Goal: Task Accomplishment & Management: Manage account settings

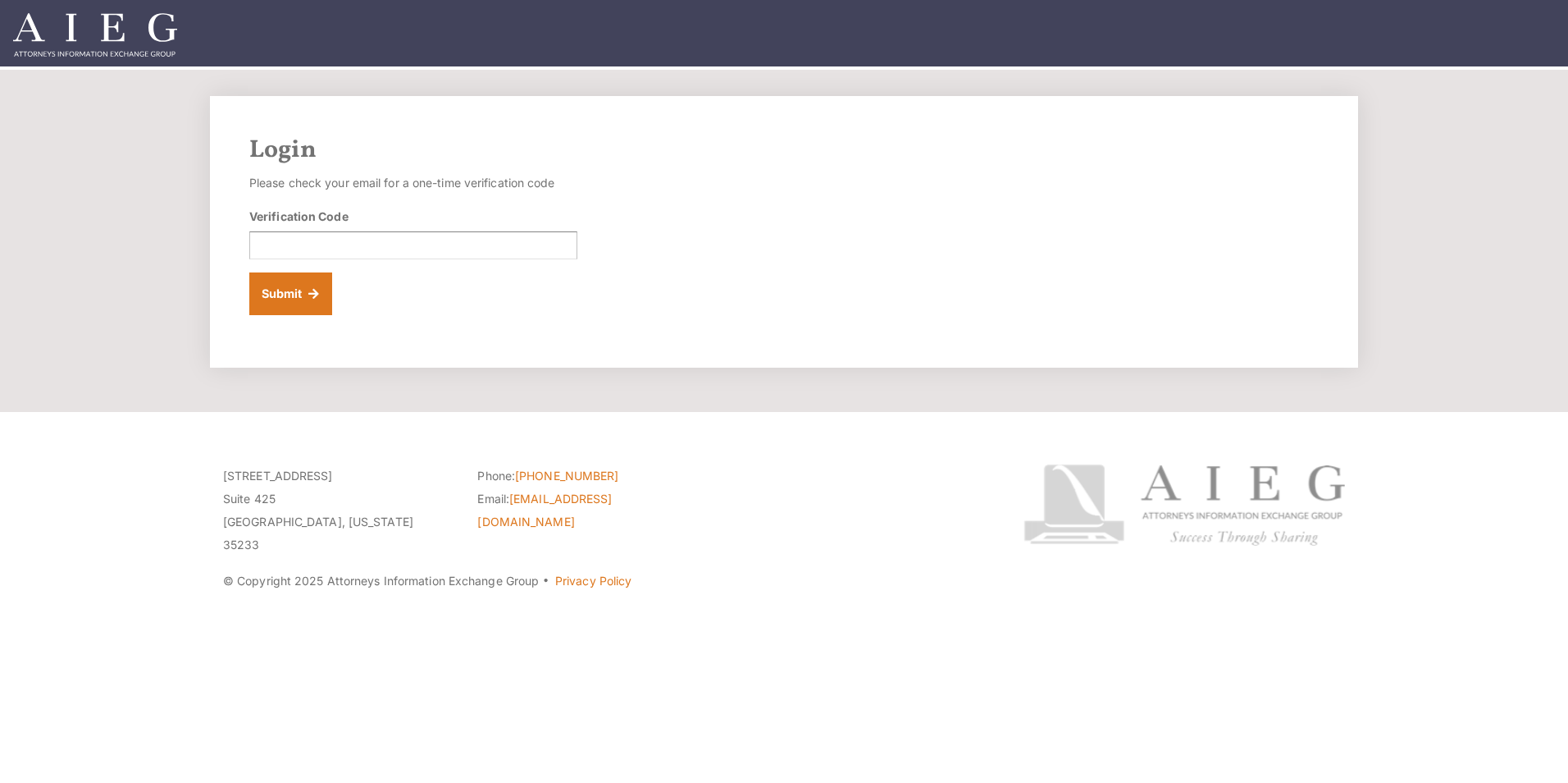
click at [260, 231] on div "Verification Code" at bounding box center [414, 234] width 328 height 52
click at [260, 239] on input "Verification Code" at bounding box center [414, 245] width 328 height 28
drag, startPoint x: 252, startPoint y: 174, endPoint x: 956, endPoint y: 236, distance: 706.7
click at [956, 236] on div "Login Please check your email for a one-time verification code Verification Cod…" at bounding box center [784, 231] width 1148 height 272
drag, startPoint x: 956, startPoint y: 236, endPoint x: 635, endPoint y: 225, distance: 321.2
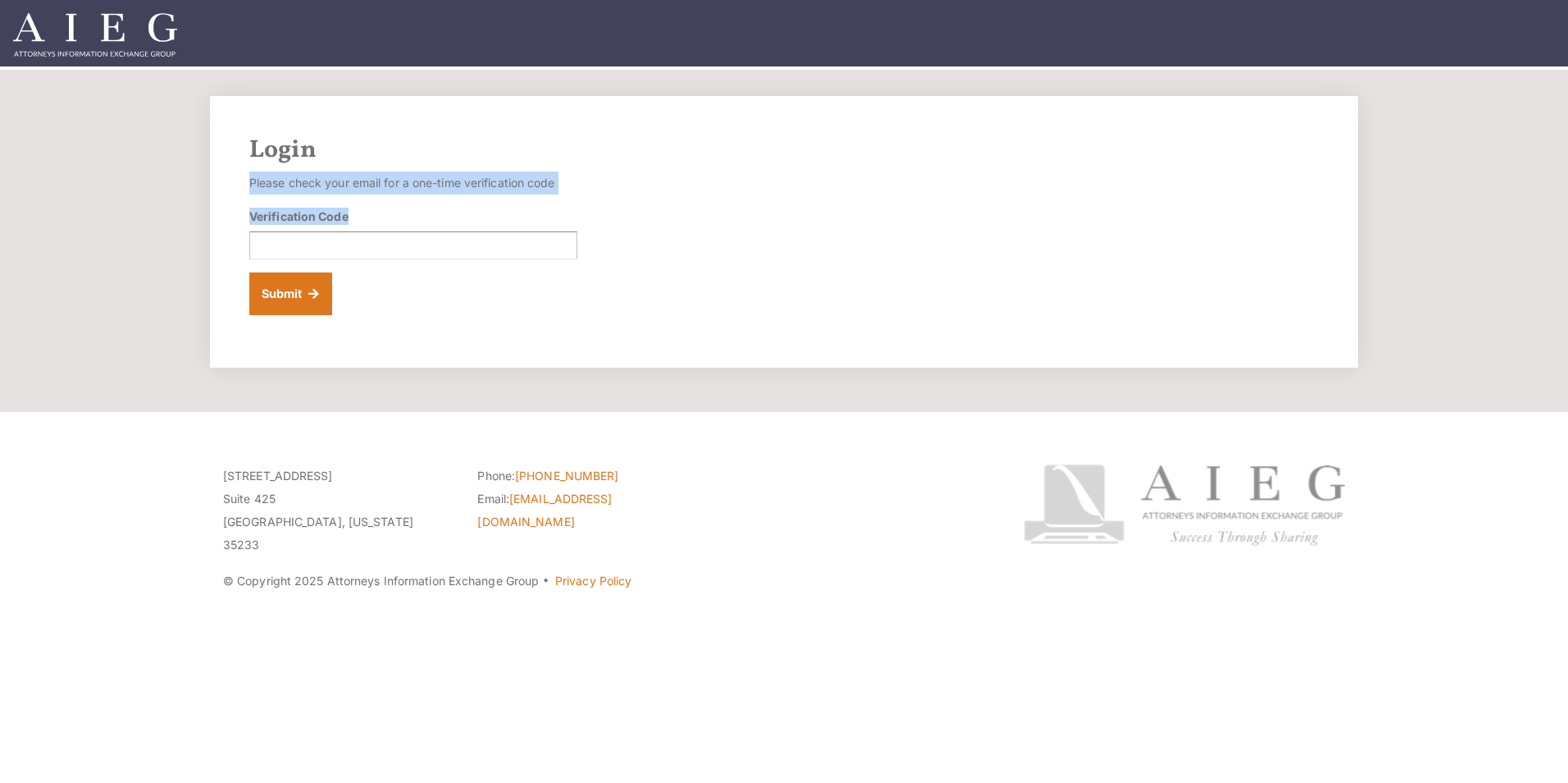
click at [635, 225] on div "Login Please check your email for a one-time verification code Verification Cod…" at bounding box center [784, 231] width 1148 height 272
click at [437, 253] on input "Verification Code" at bounding box center [414, 245] width 328 height 28
click at [370, 216] on div "Verification Code" at bounding box center [414, 234] width 328 height 52
click at [357, 256] on input "Verification Code" at bounding box center [414, 245] width 328 height 28
drag, startPoint x: 363, startPoint y: 260, endPoint x: 363, endPoint y: 244, distance: 16.0
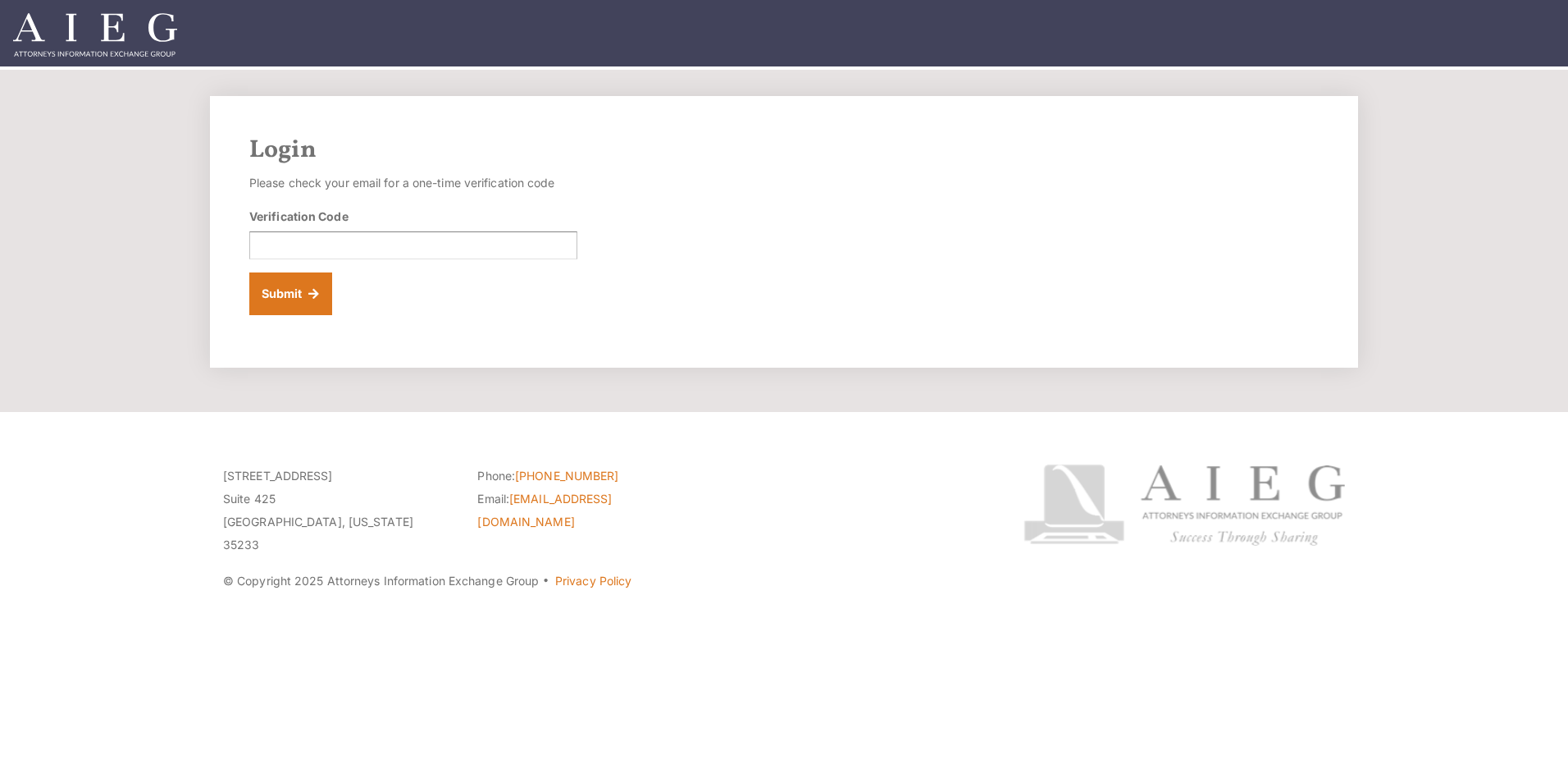
click at [363, 260] on form "Please check your email for a one-time verification code Verification Code Subm…" at bounding box center [414, 243] width 328 height 144
click at [363, 244] on input "Verification Code" at bounding box center [414, 245] width 328 height 28
type input "773111"
click at [280, 303] on button "Submit" at bounding box center [290, 294] width 83 height 43
